Goal: Task Accomplishment & Management: Manage account settings

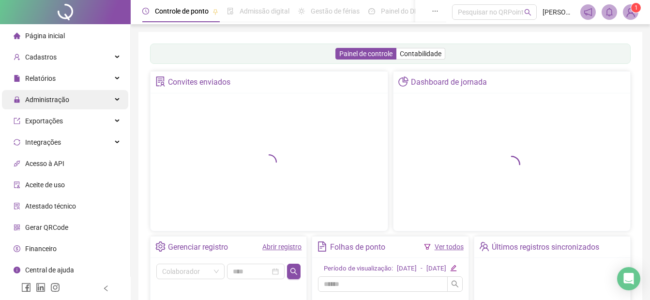
click at [62, 101] on span "Administração" at bounding box center [47, 100] width 44 height 8
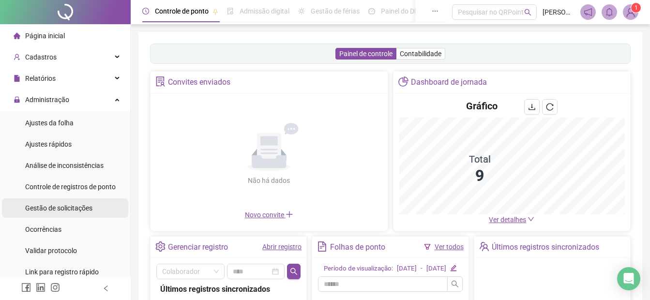
click at [54, 206] on span "Gestão de solicitações" at bounding box center [58, 208] width 67 height 8
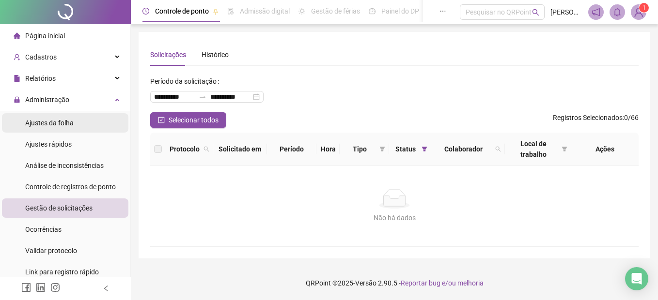
click at [38, 122] on span "Ajustes da folha" at bounding box center [49, 123] width 48 height 8
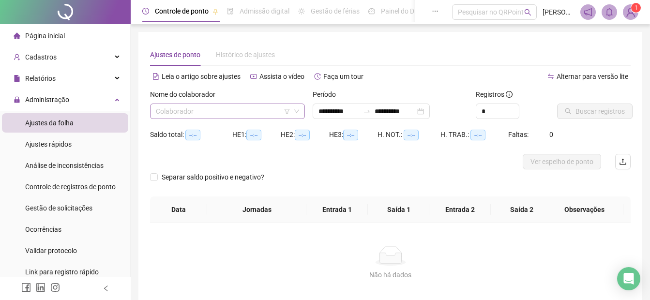
type input "**********"
click at [162, 108] on input "search" at bounding box center [223, 111] width 135 height 15
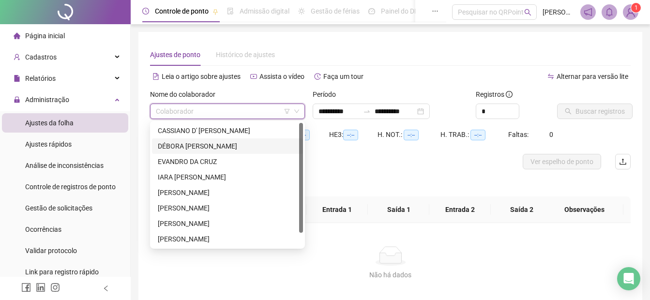
click at [176, 146] on div "DÉBORA [PERSON_NAME]" at bounding box center [227, 146] width 139 height 11
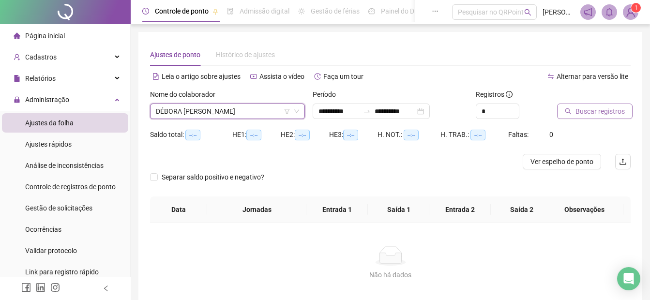
click at [585, 111] on span "Buscar registros" at bounding box center [600, 111] width 49 height 11
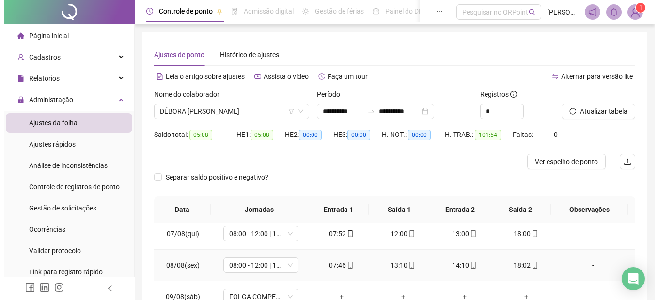
scroll to position [328, 0]
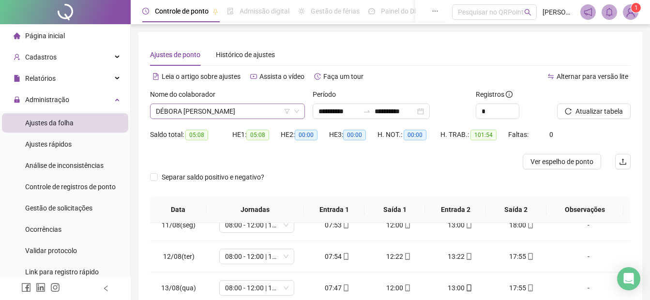
click at [203, 109] on span "DÉBORA [PERSON_NAME]" at bounding box center [227, 111] width 143 height 15
click at [315, 110] on div "**********" at bounding box center [371, 111] width 117 height 15
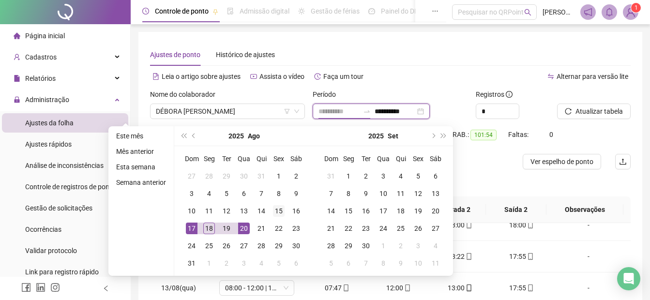
type input "**********"
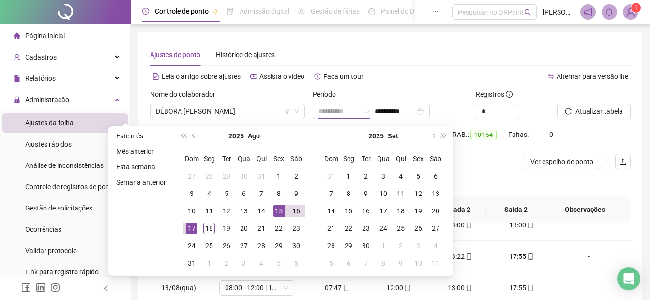
click at [277, 209] on div "15" at bounding box center [279, 211] width 12 height 12
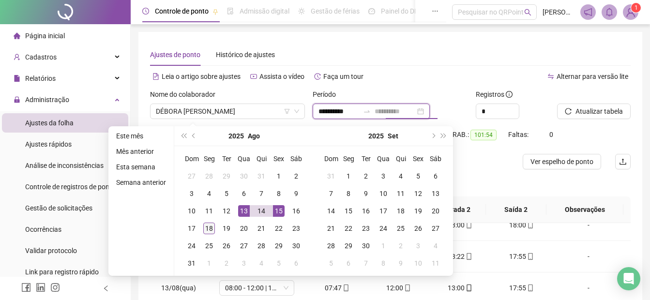
type input "**********"
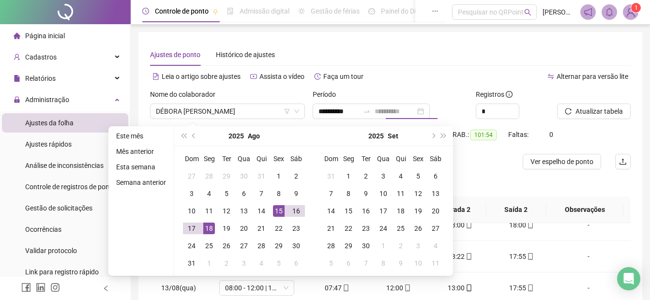
click at [212, 226] on div "18" at bounding box center [209, 229] width 12 height 12
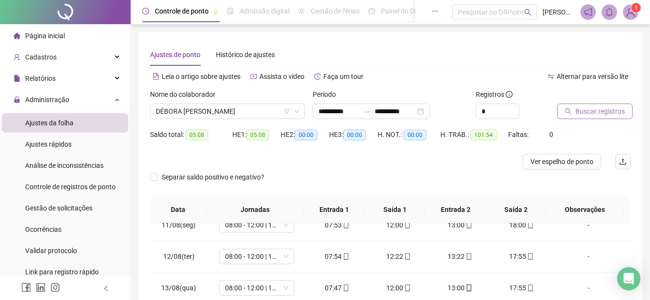
click at [589, 112] on span "Buscar registros" at bounding box center [600, 111] width 49 height 11
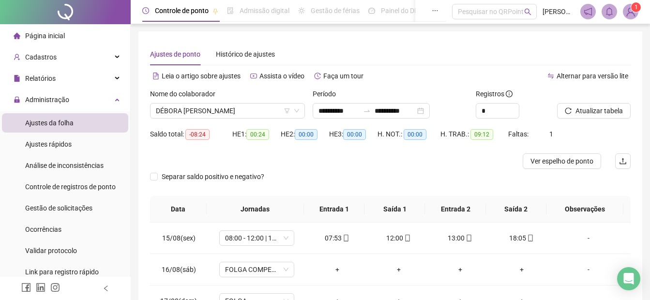
scroll to position [0, 0]
click at [200, 103] on div "Nome do colaborador" at bounding box center [227, 96] width 155 height 15
click at [201, 108] on span "DÉBORA [PERSON_NAME]" at bounding box center [227, 111] width 143 height 15
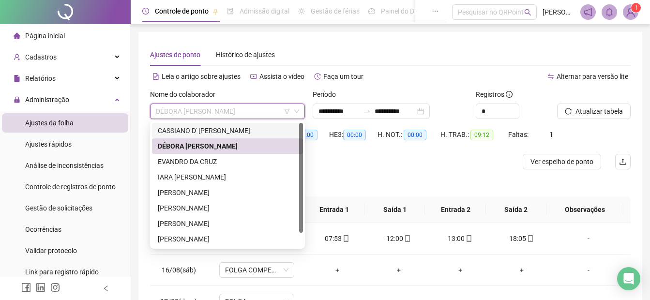
click at [201, 133] on div "CASSIANO D' [PERSON_NAME]" at bounding box center [227, 130] width 139 height 11
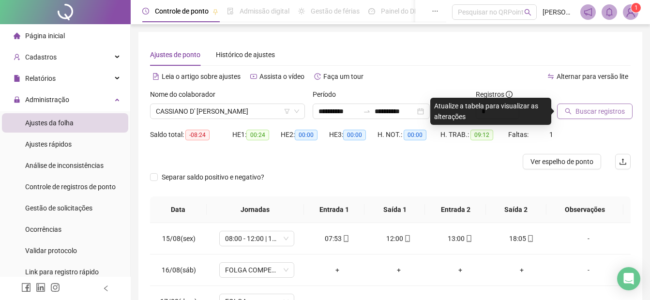
click at [592, 114] on span "Buscar registros" at bounding box center [600, 111] width 49 height 11
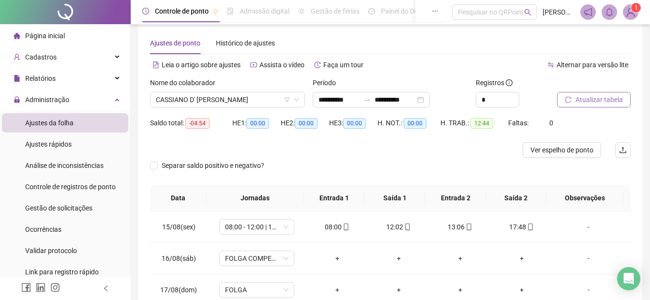
scroll to position [5, 0]
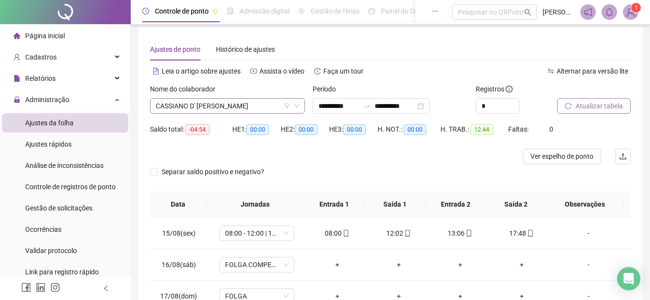
click at [225, 105] on span "CASSIANO D' [PERSON_NAME]" at bounding box center [227, 106] width 143 height 15
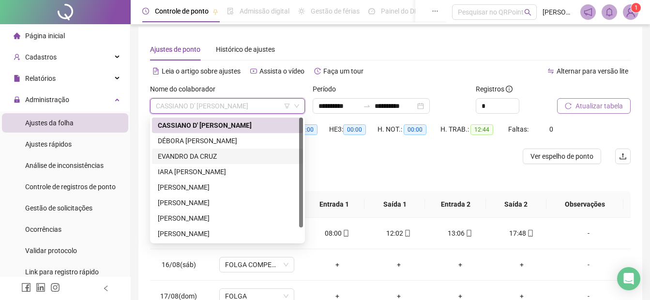
click at [192, 158] on div "EVANDRO DA CRUZ" at bounding box center [227, 156] width 139 height 11
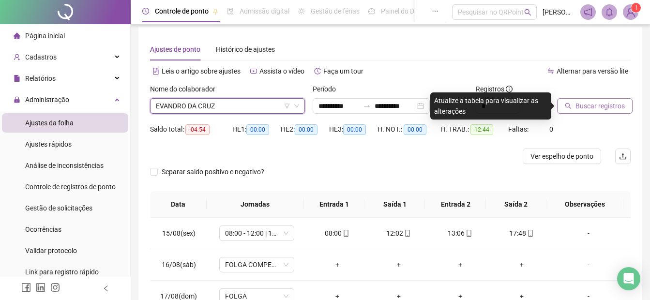
click at [587, 100] on button "Buscar registros" at bounding box center [595, 105] width 76 height 15
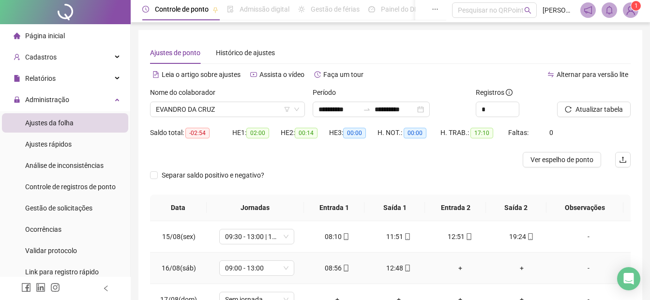
scroll to position [0, 0]
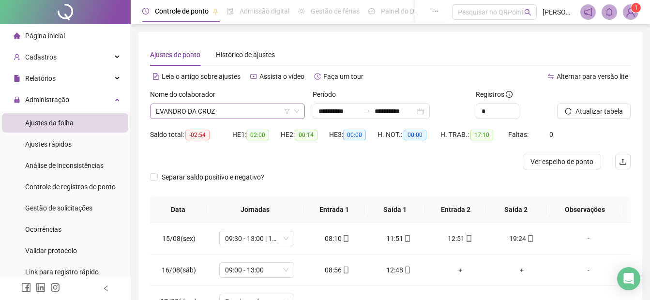
click at [184, 110] on span "EVANDRO DA CRUZ" at bounding box center [227, 111] width 143 height 15
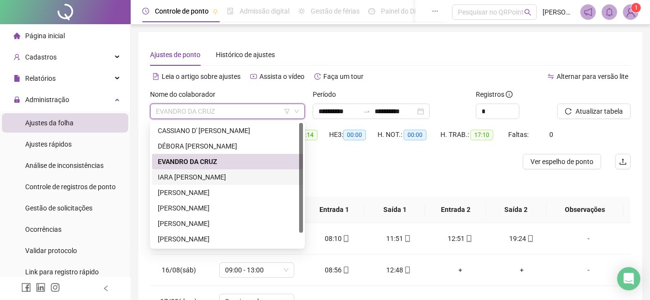
click at [184, 172] on div "IARA [PERSON_NAME]" at bounding box center [227, 177] width 139 height 11
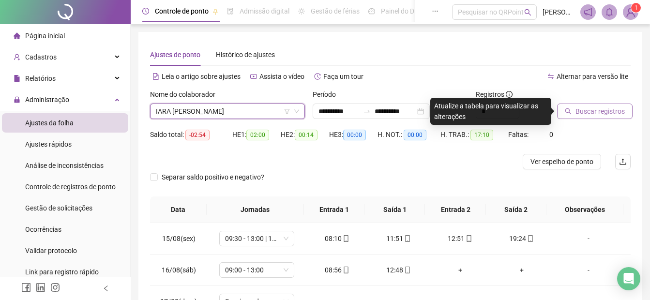
click at [596, 106] on button "Buscar registros" at bounding box center [595, 111] width 76 height 15
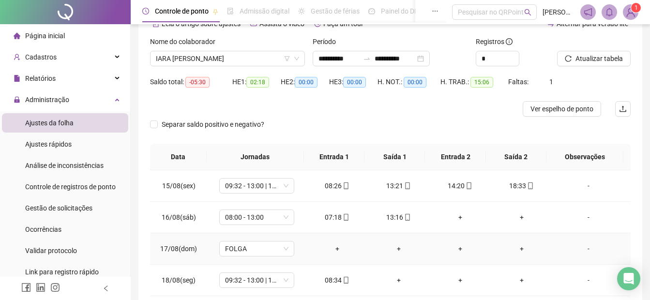
scroll to position [5, 0]
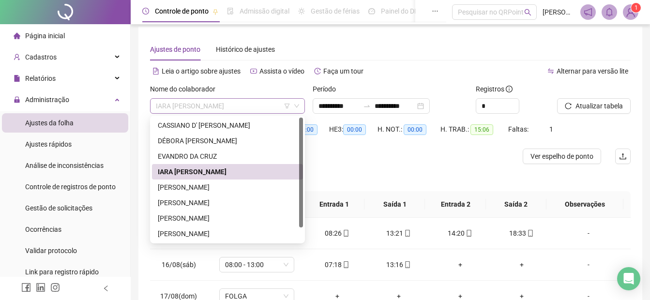
click at [203, 105] on span "IARA [PERSON_NAME]" at bounding box center [227, 106] width 143 height 15
click at [198, 186] on div "[PERSON_NAME]" at bounding box center [227, 187] width 139 height 11
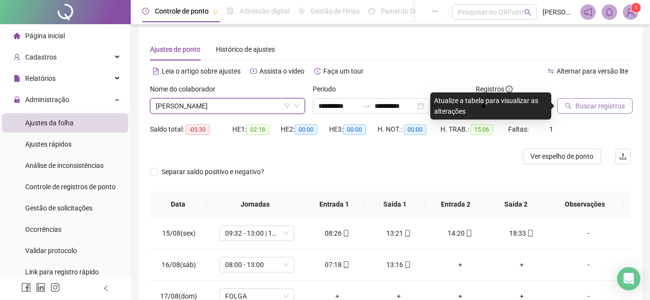
drag, startPoint x: 580, startPoint y: 104, endPoint x: 573, endPoint y: 104, distance: 7.3
click at [578, 104] on span "Buscar registros" at bounding box center [600, 106] width 49 height 11
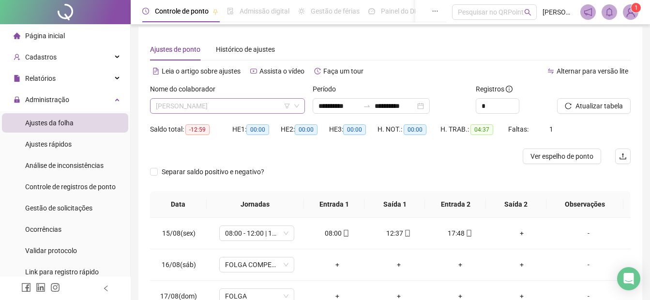
click at [180, 105] on span "[PERSON_NAME]" at bounding box center [227, 106] width 143 height 15
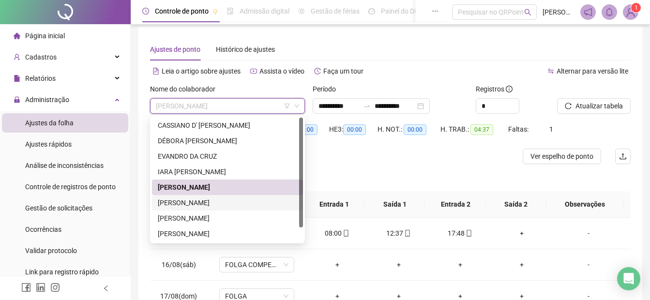
click at [171, 209] on div "[PERSON_NAME]" at bounding box center [227, 202] width 151 height 15
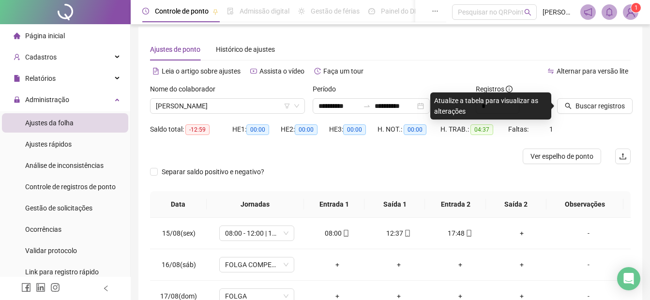
click at [603, 116] on div "Buscar registros" at bounding box center [594, 103] width 81 height 38
click at [600, 108] on span "Buscar registros" at bounding box center [600, 106] width 49 height 11
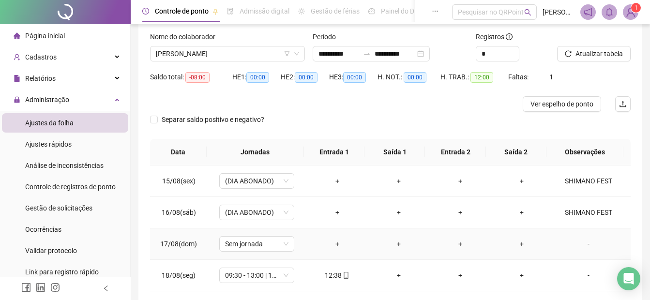
scroll to position [0, 0]
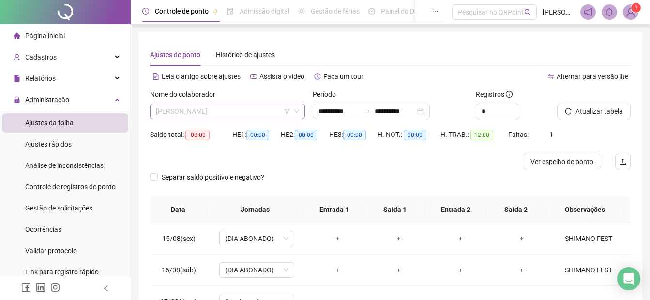
click at [212, 107] on span "[PERSON_NAME]" at bounding box center [227, 111] width 143 height 15
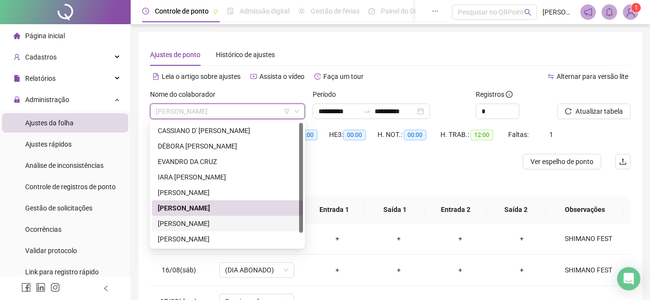
click at [188, 225] on div "[PERSON_NAME]" at bounding box center [227, 223] width 139 height 11
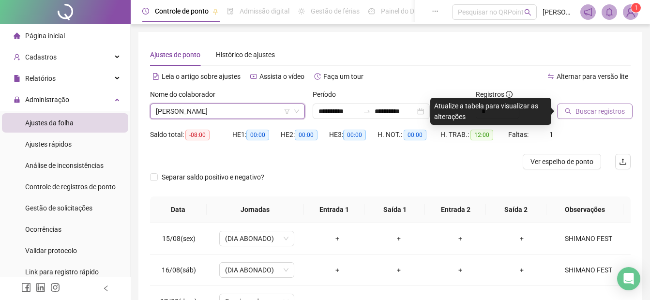
click at [579, 115] on span "Buscar registros" at bounding box center [600, 111] width 49 height 11
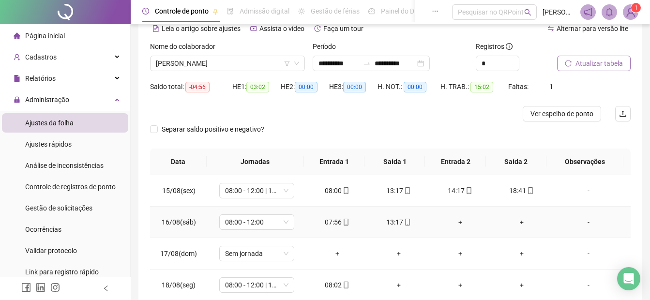
scroll to position [5, 0]
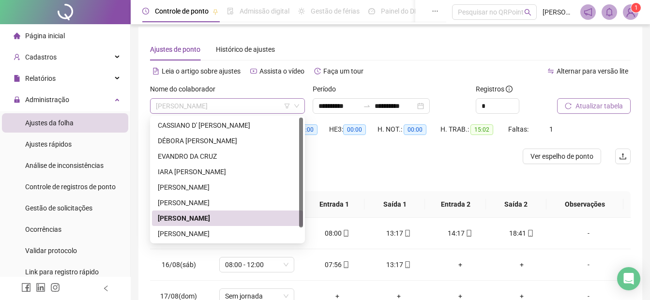
click at [202, 105] on span "[PERSON_NAME]" at bounding box center [227, 106] width 143 height 15
click at [198, 235] on div "[PERSON_NAME]" at bounding box center [227, 234] width 139 height 11
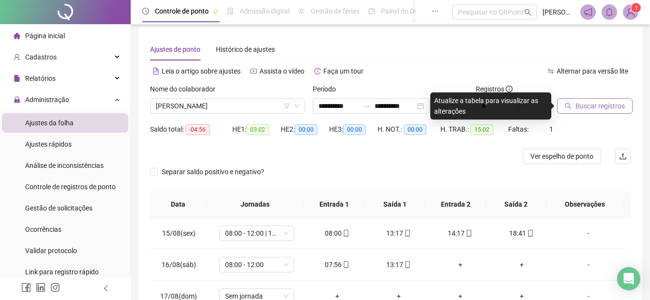
click at [600, 101] on span "Buscar registros" at bounding box center [600, 106] width 49 height 11
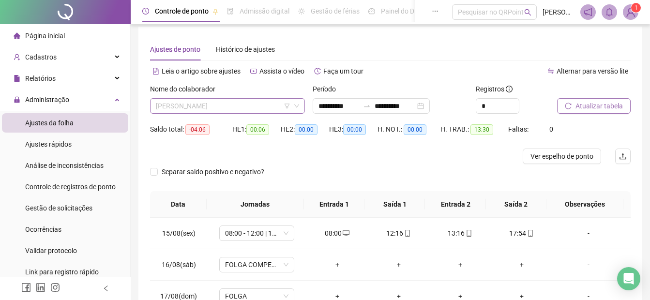
click at [236, 105] on span "[PERSON_NAME]" at bounding box center [227, 106] width 143 height 15
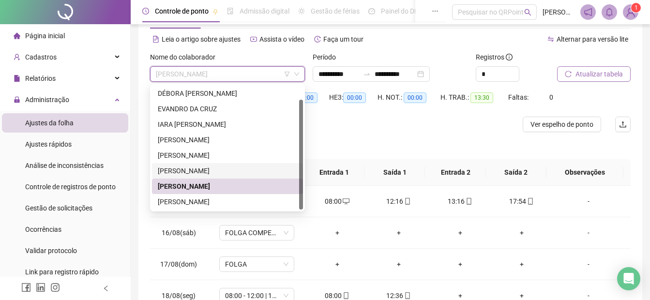
scroll to position [54, 0]
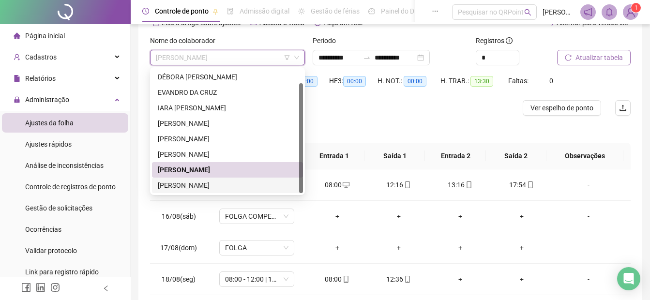
click at [181, 185] on div "[PERSON_NAME]" at bounding box center [227, 185] width 139 height 11
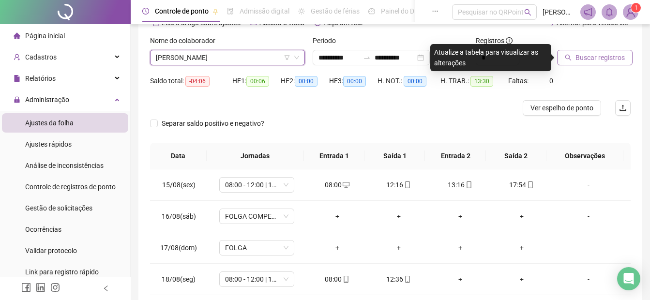
click at [584, 56] on span "Buscar registros" at bounding box center [600, 57] width 49 height 11
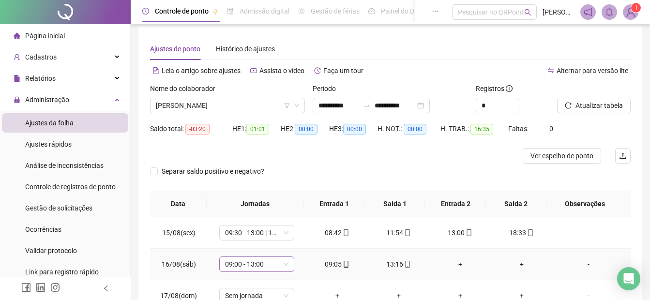
scroll to position [5, 0]
click at [609, 101] on span "Atualizar tabela" at bounding box center [599, 106] width 47 height 11
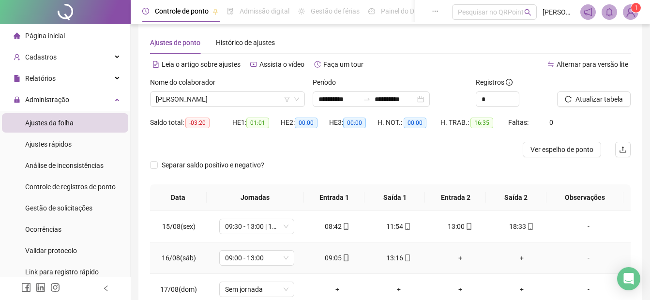
scroll to position [0, 0]
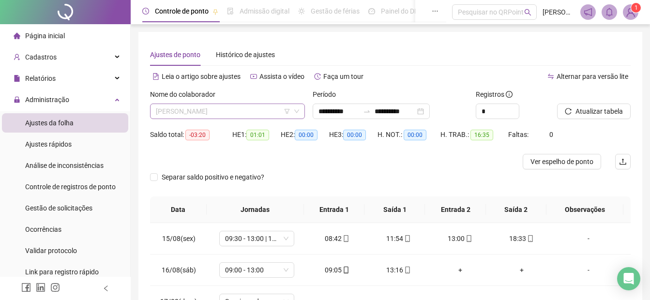
click at [245, 108] on span "[PERSON_NAME]" at bounding box center [227, 111] width 143 height 15
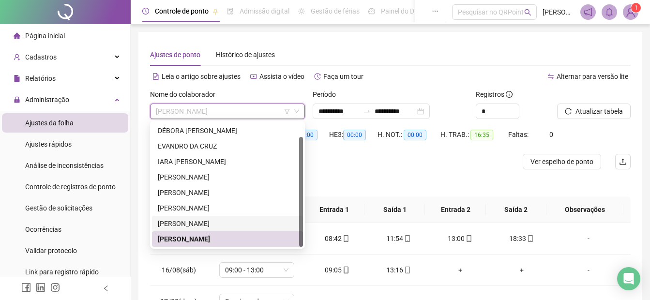
click at [195, 229] on div "[PERSON_NAME]" at bounding box center [227, 223] width 151 height 15
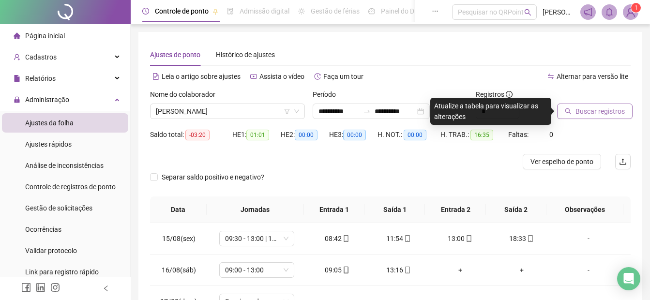
click at [582, 115] on span "Buscar registros" at bounding box center [600, 111] width 49 height 11
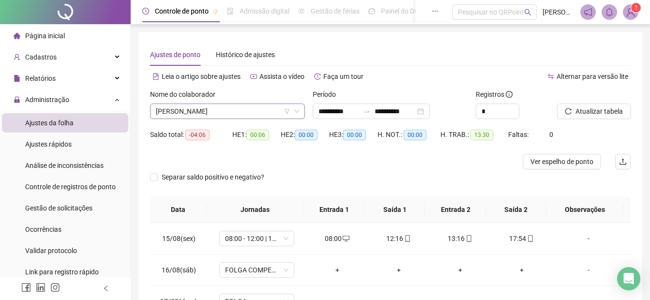
click at [228, 106] on span "[PERSON_NAME]" at bounding box center [227, 111] width 143 height 15
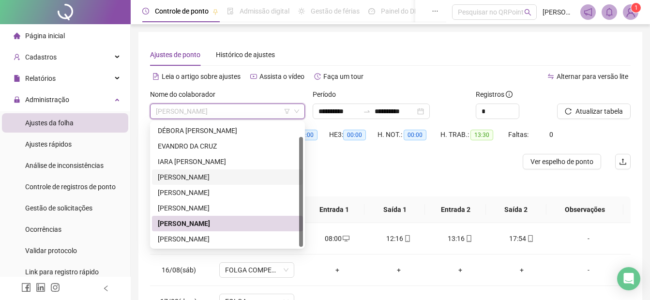
click at [183, 178] on div "[PERSON_NAME]" at bounding box center [227, 177] width 139 height 11
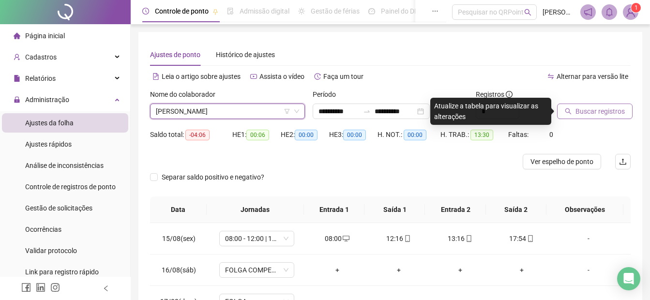
click at [585, 113] on span "Buscar registros" at bounding box center [600, 111] width 49 height 11
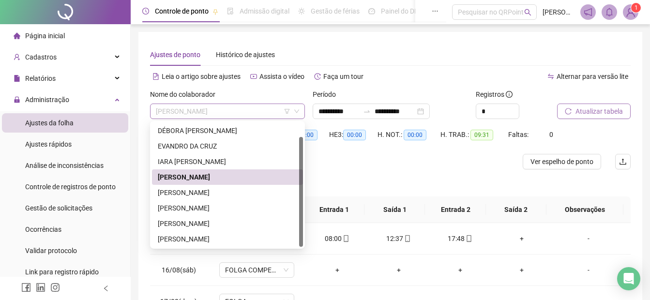
click at [200, 112] on span "[PERSON_NAME]" at bounding box center [227, 111] width 143 height 15
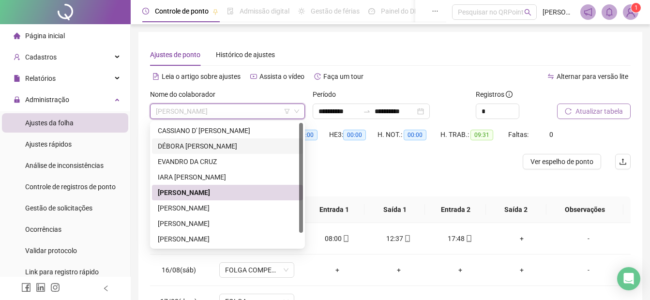
click at [171, 148] on div "DÉBORA [PERSON_NAME]" at bounding box center [227, 146] width 139 height 11
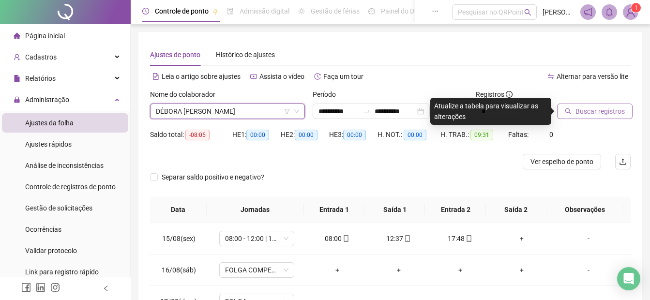
click at [589, 113] on span "Buscar registros" at bounding box center [600, 111] width 49 height 11
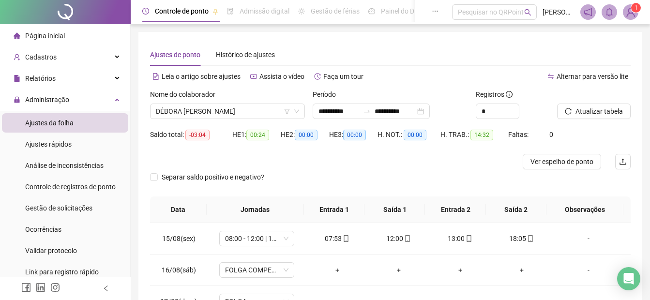
scroll to position [102, 0]
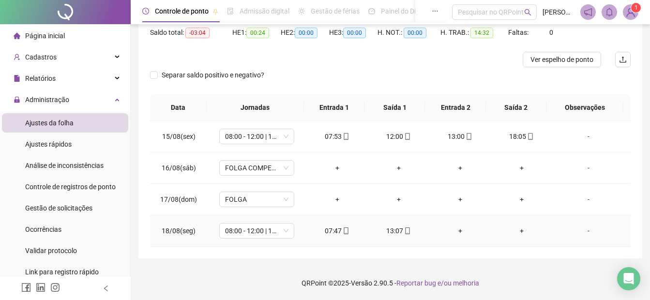
click at [458, 230] on div "+" at bounding box center [460, 231] width 46 height 11
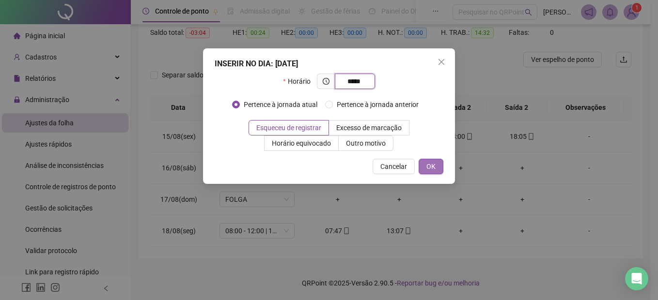
type input "*****"
click at [433, 160] on button "OK" at bounding box center [430, 166] width 25 height 15
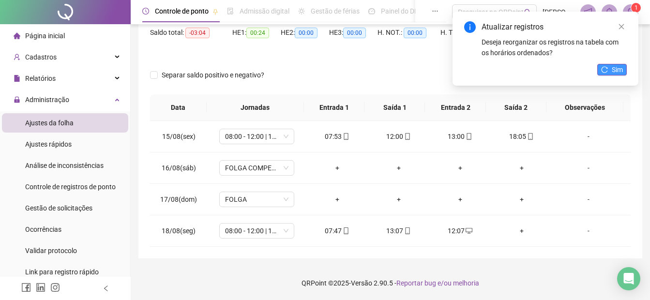
click at [609, 73] on button "Sim" at bounding box center [613, 70] width 30 height 12
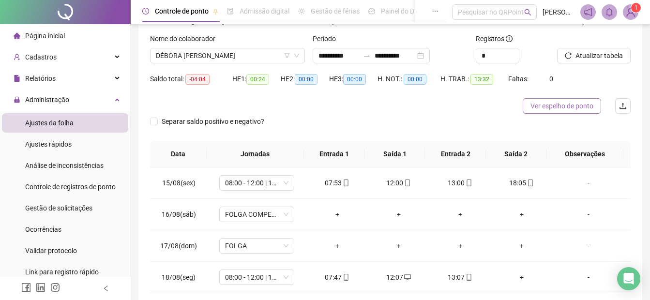
scroll to position [0, 0]
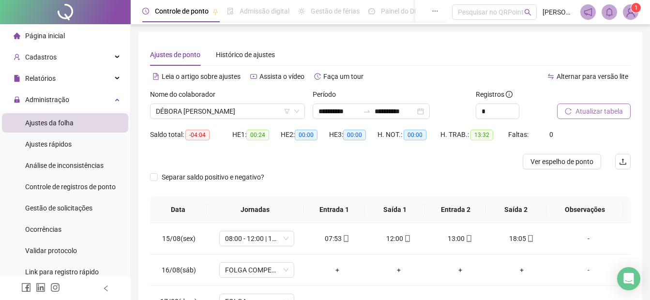
click at [575, 114] on button "Atualizar tabela" at bounding box center [594, 111] width 74 height 15
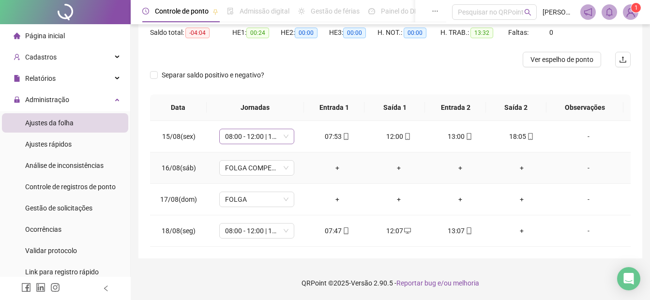
scroll to position [5, 0]
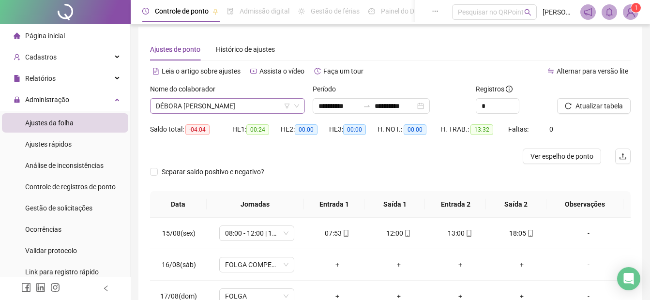
click at [220, 103] on span "DÉBORA [PERSON_NAME]" at bounding box center [227, 106] width 143 height 15
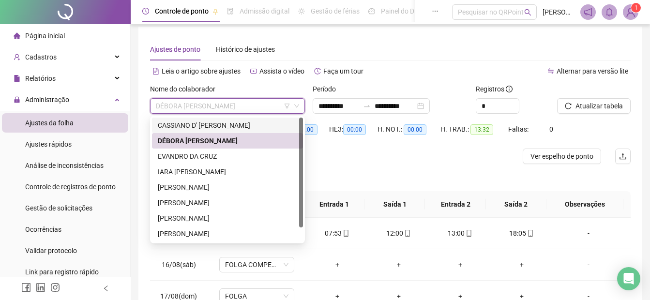
click at [213, 126] on div "CASSIANO D' [PERSON_NAME]" at bounding box center [227, 125] width 139 height 11
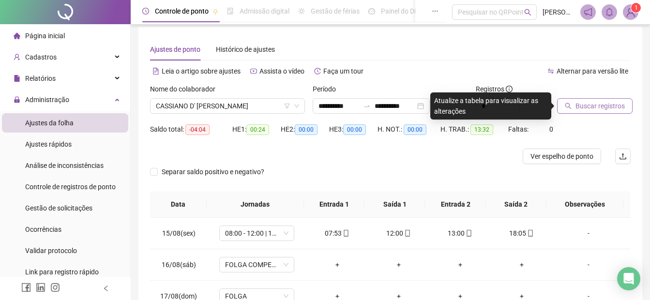
click at [581, 105] on span "Buscar registros" at bounding box center [600, 106] width 49 height 11
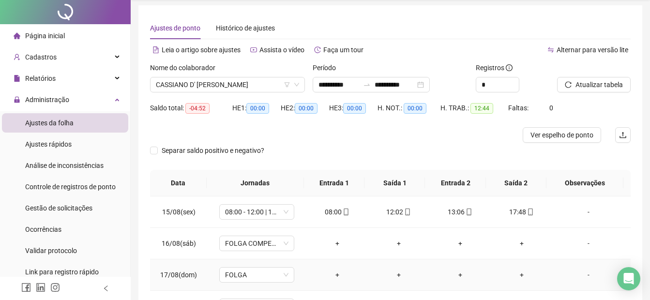
scroll to position [0, 0]
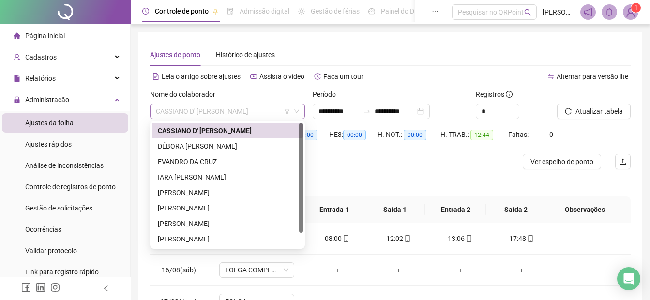
click at [208, 111] on span "CASSIANO D' [PERSON_NAME]" at bounding box center [227, 111] width 143 height 15
click at [191, 196] on div "[PERSON_NAME]" at bounding box center [227, 192] width 139 height 11
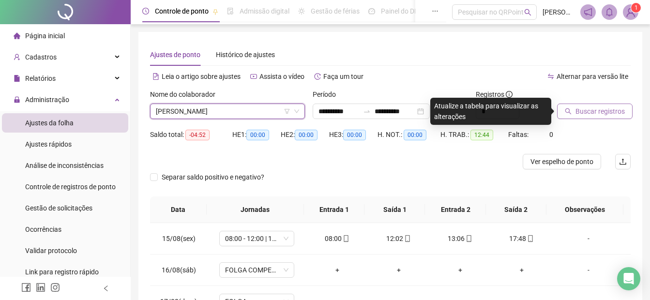
click at [589, 113] on span "Buscar registros" at bounding box center [600, 111] width 49 height 11
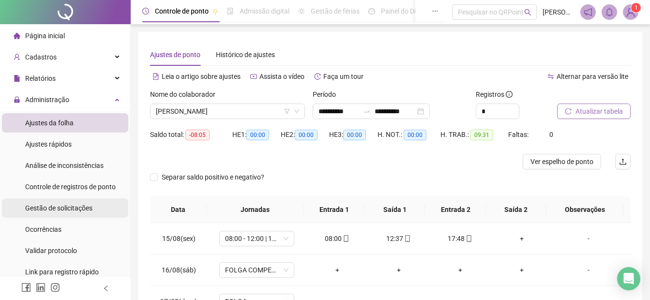
click at [44, 210] on span "Gestão de solicitações" at bounding box center [58, 208] width 67 height 8
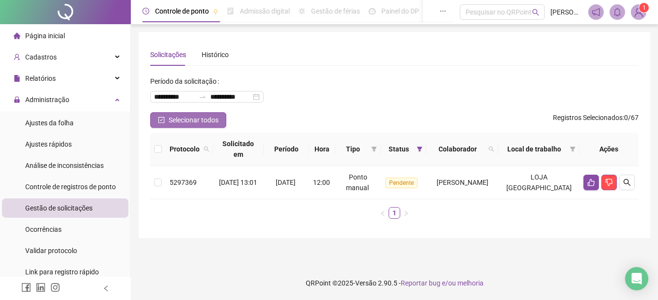
click at [193, 118] on span "Selecionar todos" at bounding box center [194, 120] width 50 height 11
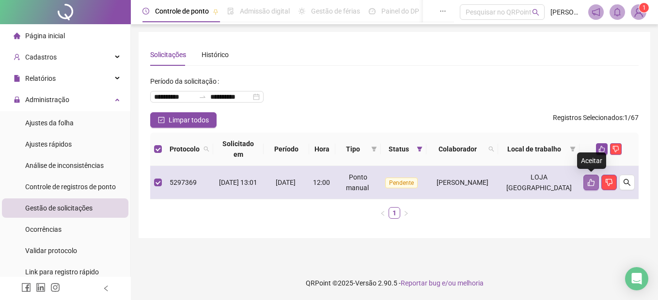
click at [590, 179] on icon "like" at bounding box center [591, 182] width 7 height 7
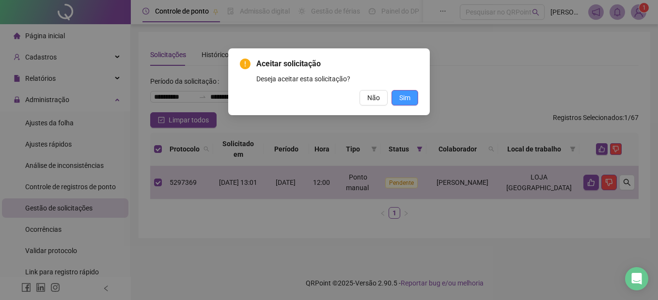
click at [405, 96] on span "Sim" at bounding box center [404, 98] width 11 height 11
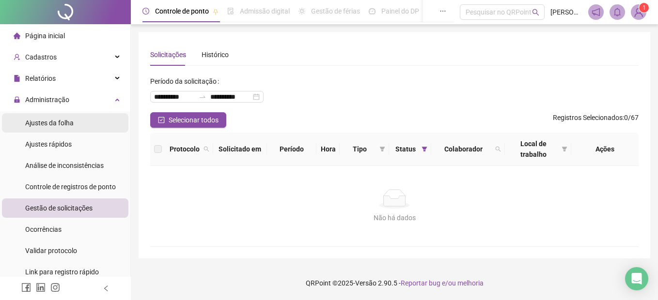
click at [50, 123] on span "Ajustes da folha" at bounding box center [49, 123] width 48 height 8
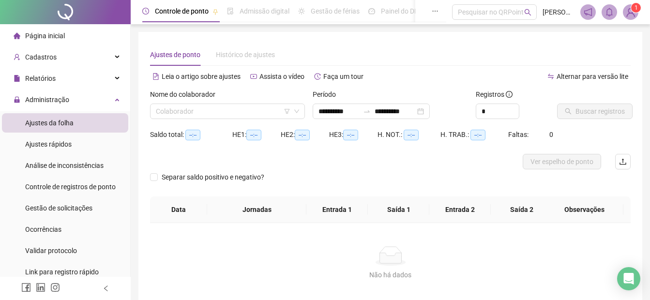
type input "**********"
click at [197, 111] on input "search" at bounding box center [223, 111] width 135 height 15
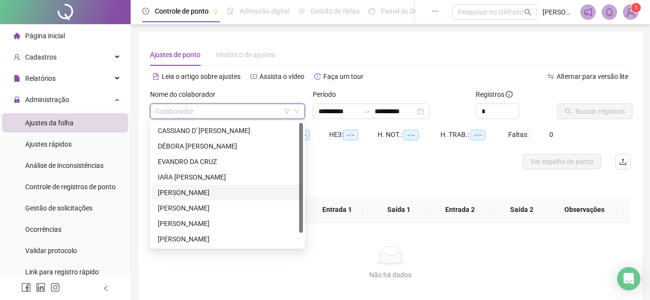
click at [183, 191] on div "[PERSON_NAME]" at bounding box center [227, 192] width 139 height 11
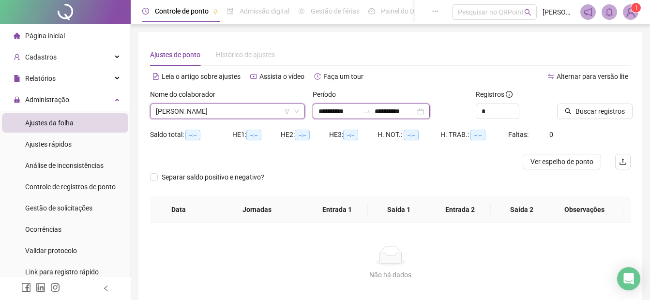
click at [319, 114] on input "**********" at bounding box center [339, 111] width 41 height 11
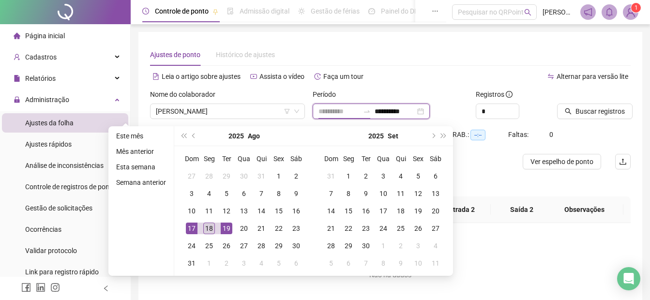
type input "**********"
click at [210, 226] on div "18" at bounding box center [209, 229] width 12 height 12
drag, startPoint x: 210, startPoint y: 226, endPoint x: 252, endPoint y: 213, distance: 43.5
click at [211, 226] on div "18" at bounding box center [209, 229] width 12 height 12
type input "**********"
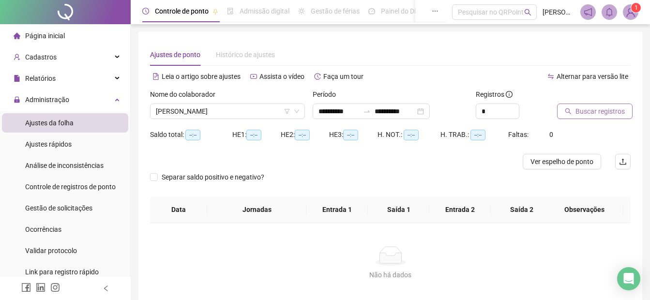
click at [588, 113] on span "Buscar registros" at bounding box center [600, 111] width 49 height 11
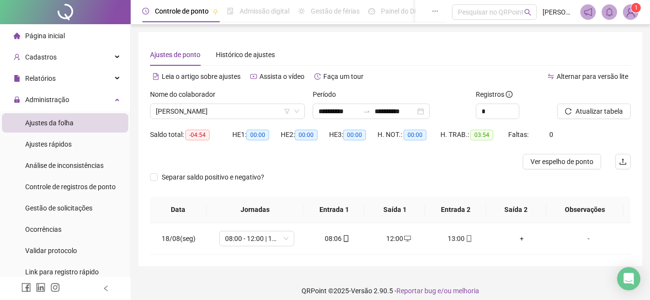
click at [313, 160] on div at bounding box center [330, 161] width 361 height 15
click at [48, 213] on div "Gestão de solicitações" at bounding box center [58, 208] width 67 height 19
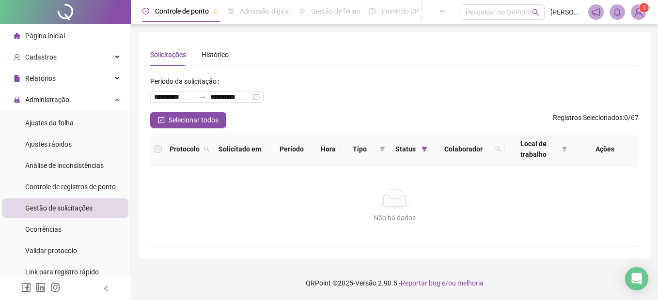
drag, startPoint x: 97, startPoint y: 185, endPoint x: 89, endPoint y: 207, distance: 23.8
click at [96, 185] on span "Controle de registros de ponto" at bounding box center [70, 187] width 91 height 8
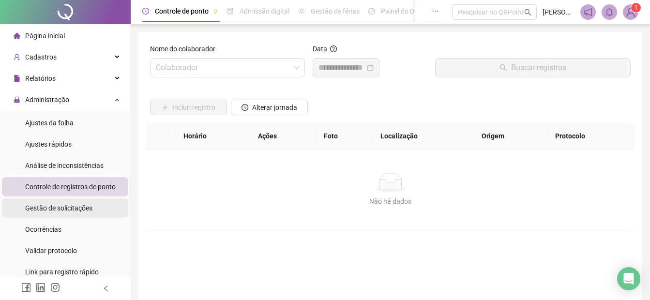
click at [89, 207] on span "Gestão de solicitações" at bounding box center [58, 208] width 67 height 8
